Goal: Task Accomplishment & Management: Manage account settings

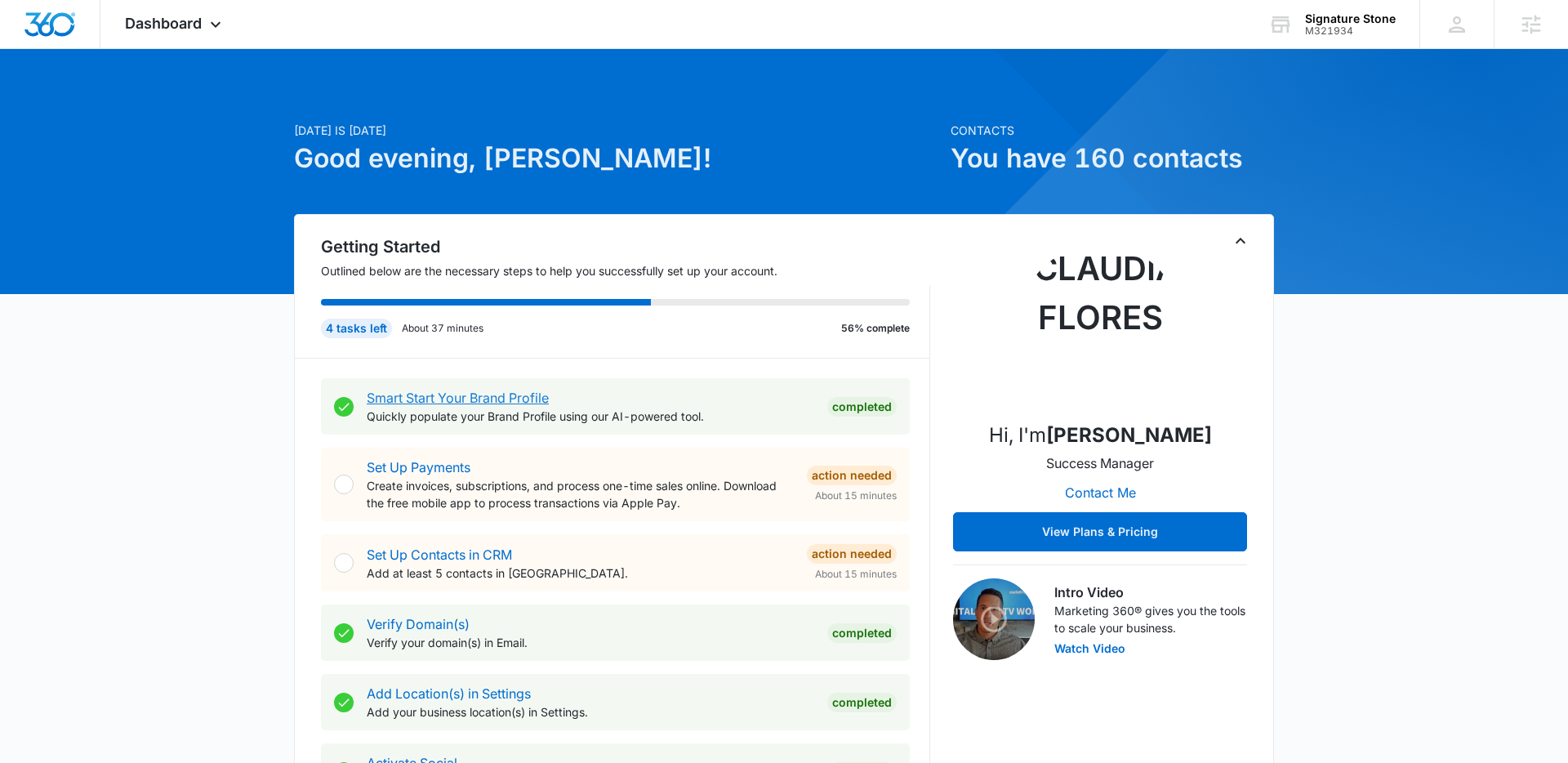
click at [526, 401] on link "Smart Start Your Brand Profile" at bounding box center [458, 398] width 183 height 17
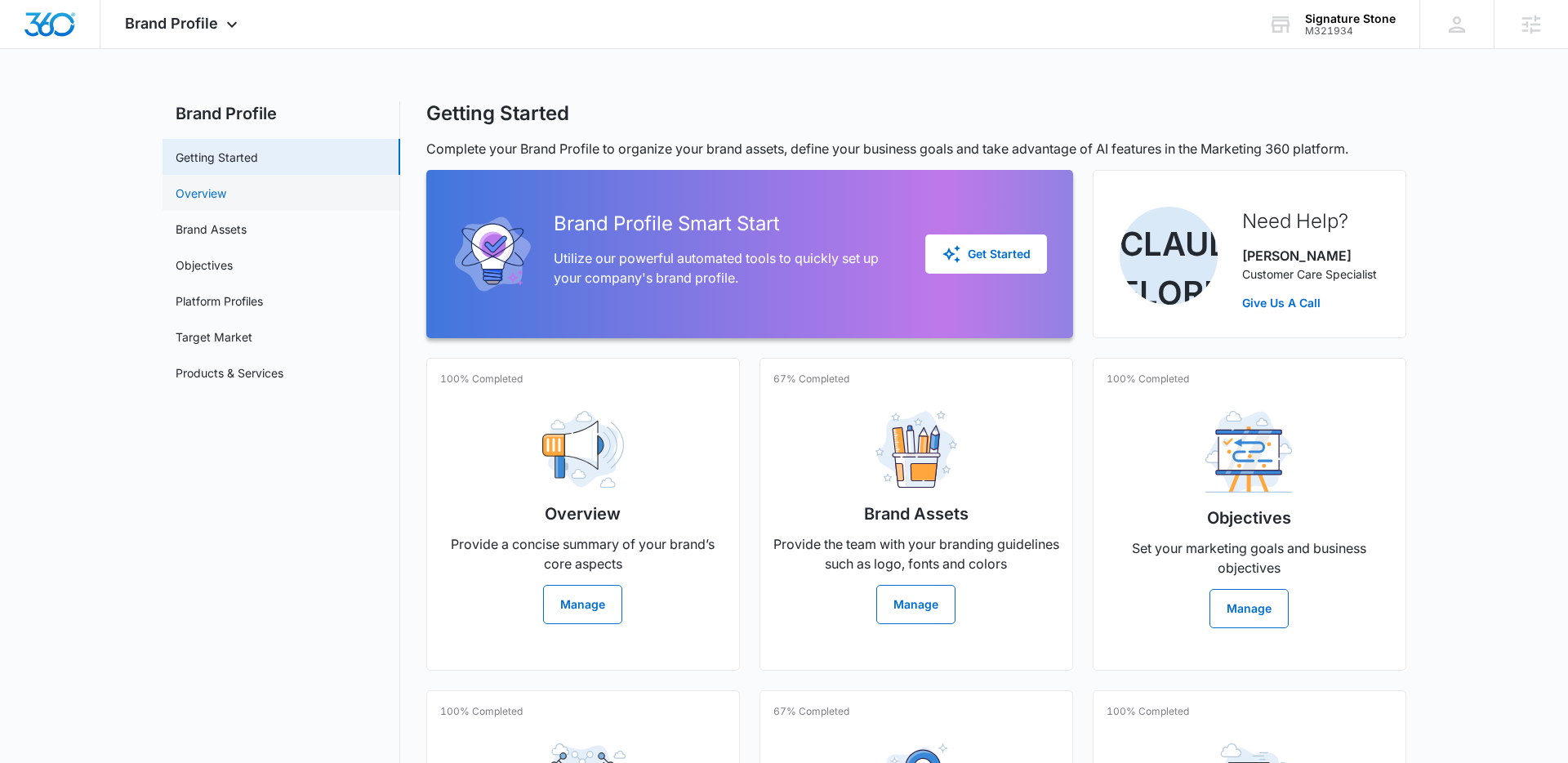
click at [217, 189] on link "Overview" at bounding box center [201, 193] width 50 height 17
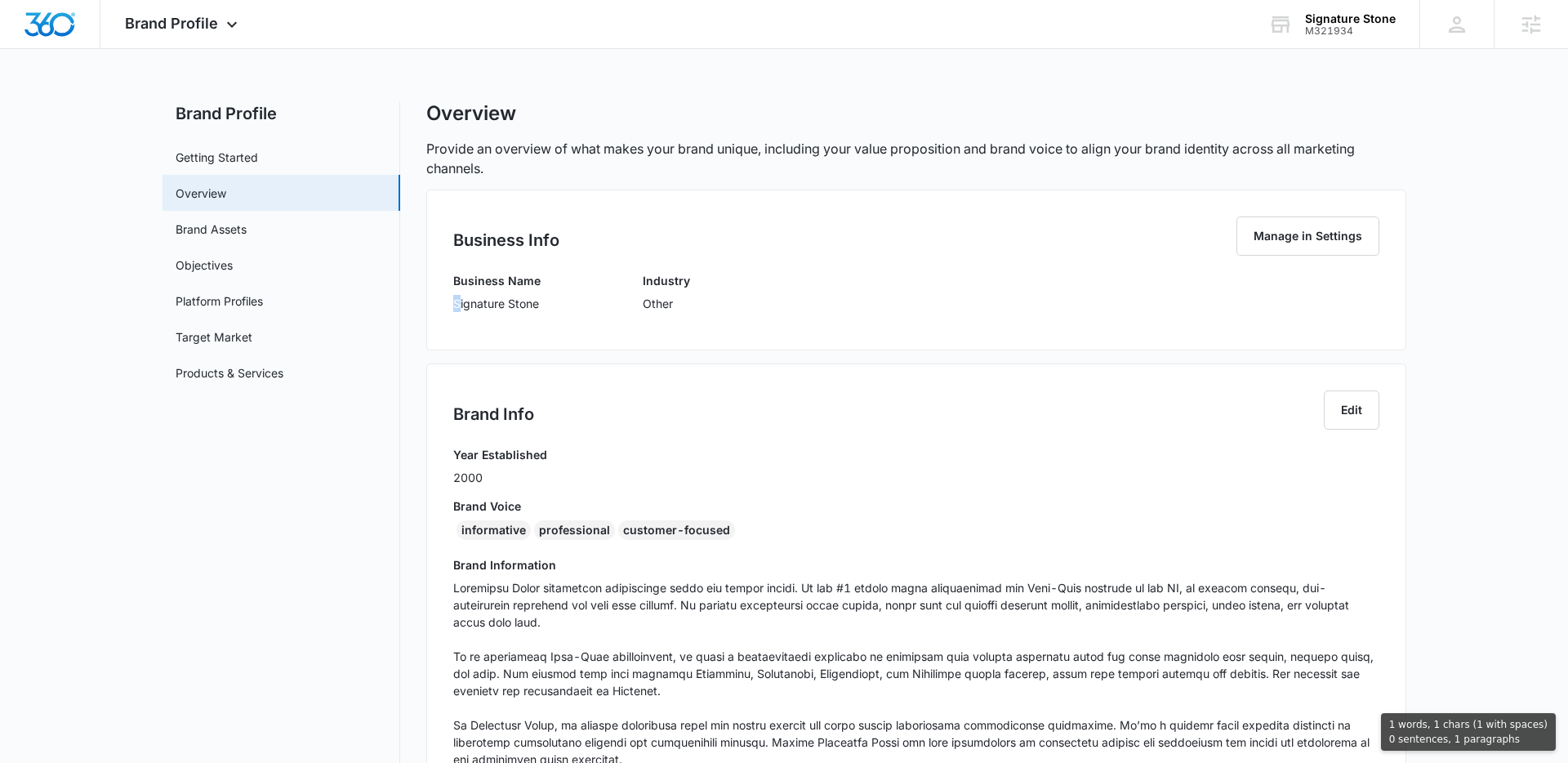
click at [455, 307] on p "Signature Stone" at bounding box center [496, 303] width 87 height 17
click at [453, 306] on p "Signature Stone" at bounding box center [496, 303] width 87 height 17
drag, startPoint x: 453, startPoint y: 306, endPoint x: 623, endPoint y: 384, distance: 187.0
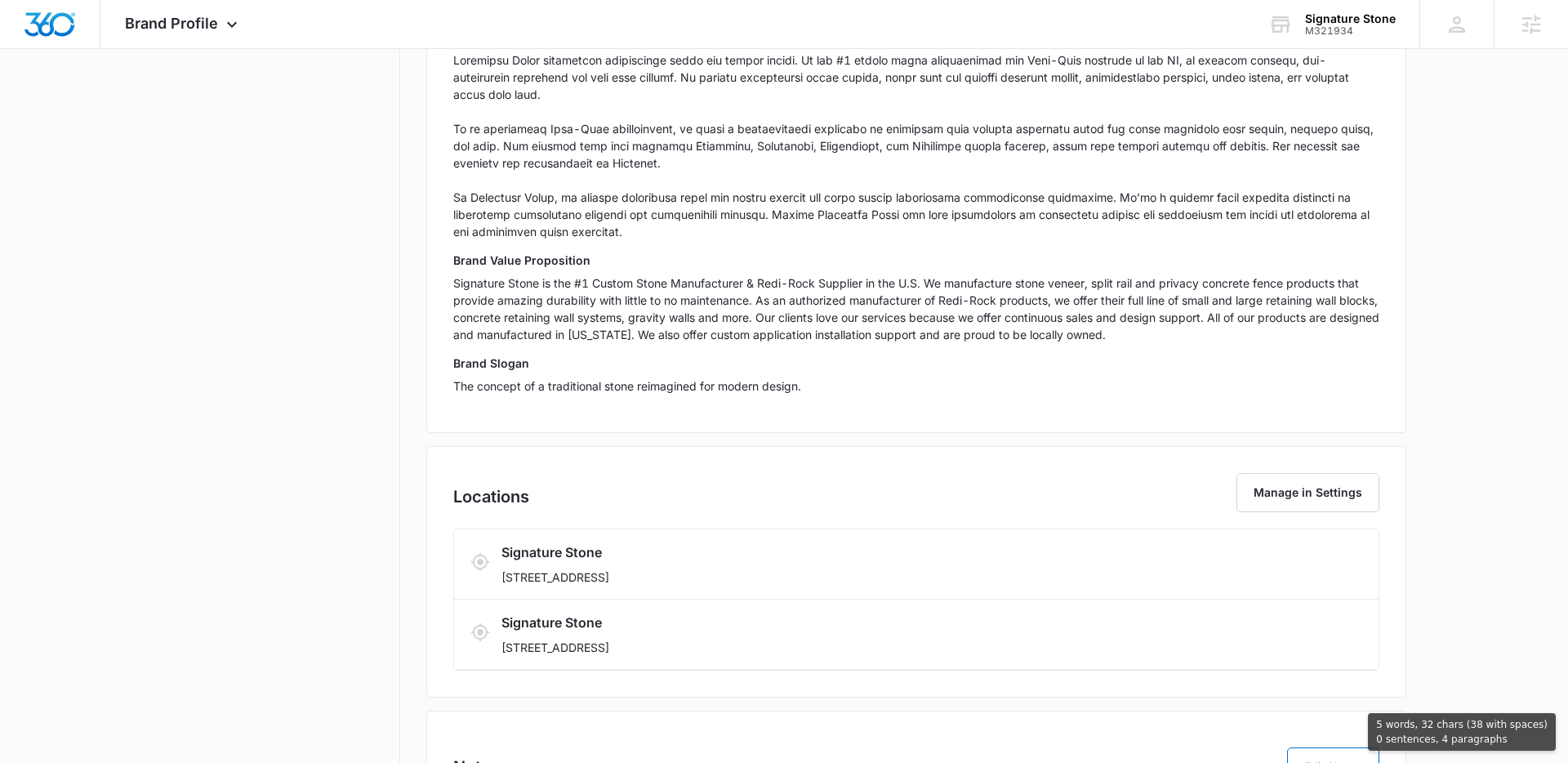
scroll to position [603, 0]
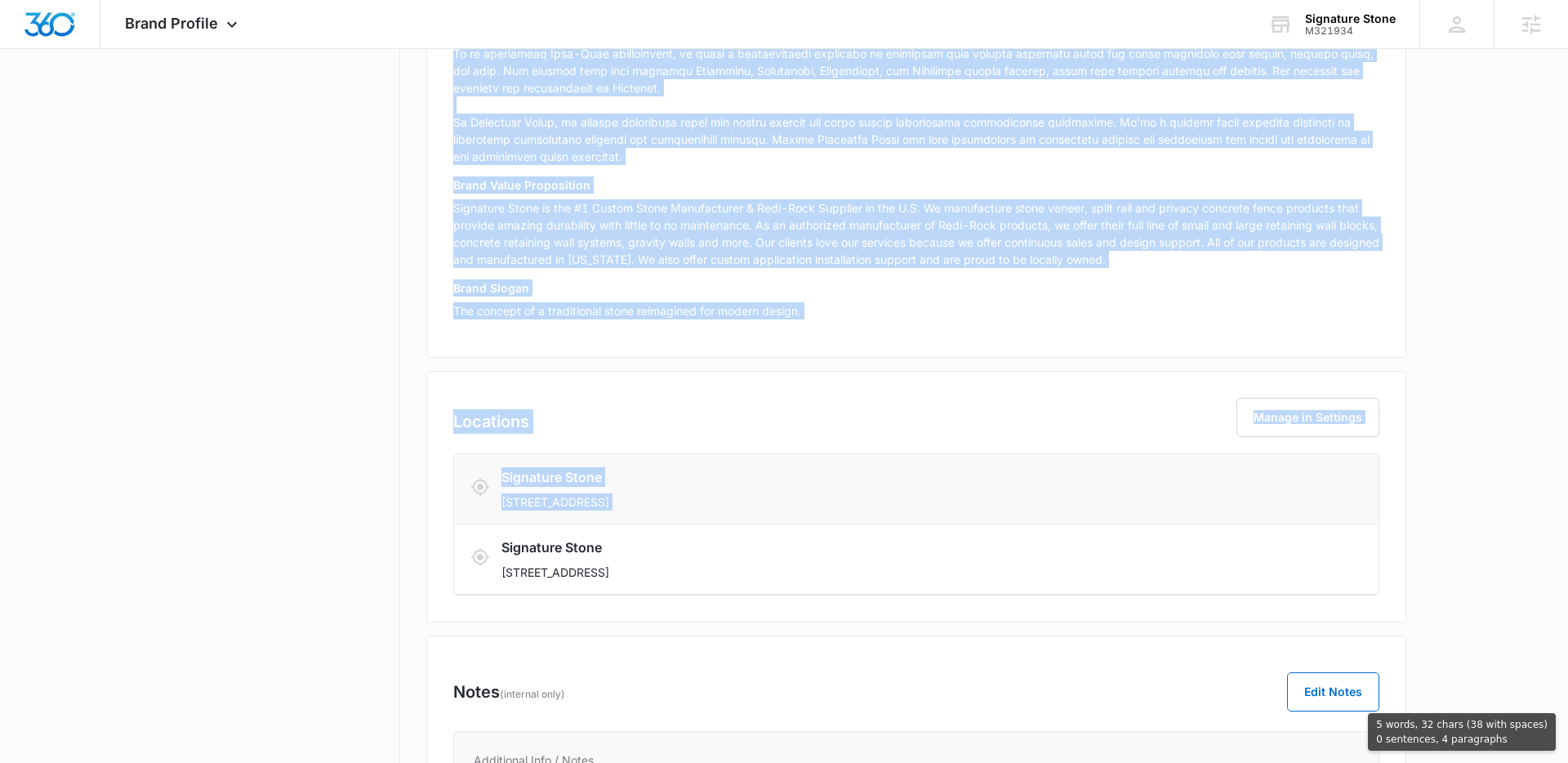
click at [753, 494] on p "211 30th St., Greeley, CO 80631" at bounding box center [840, 502] width 677 height 17
